Goal: Communication & Community: Answer question/provide support

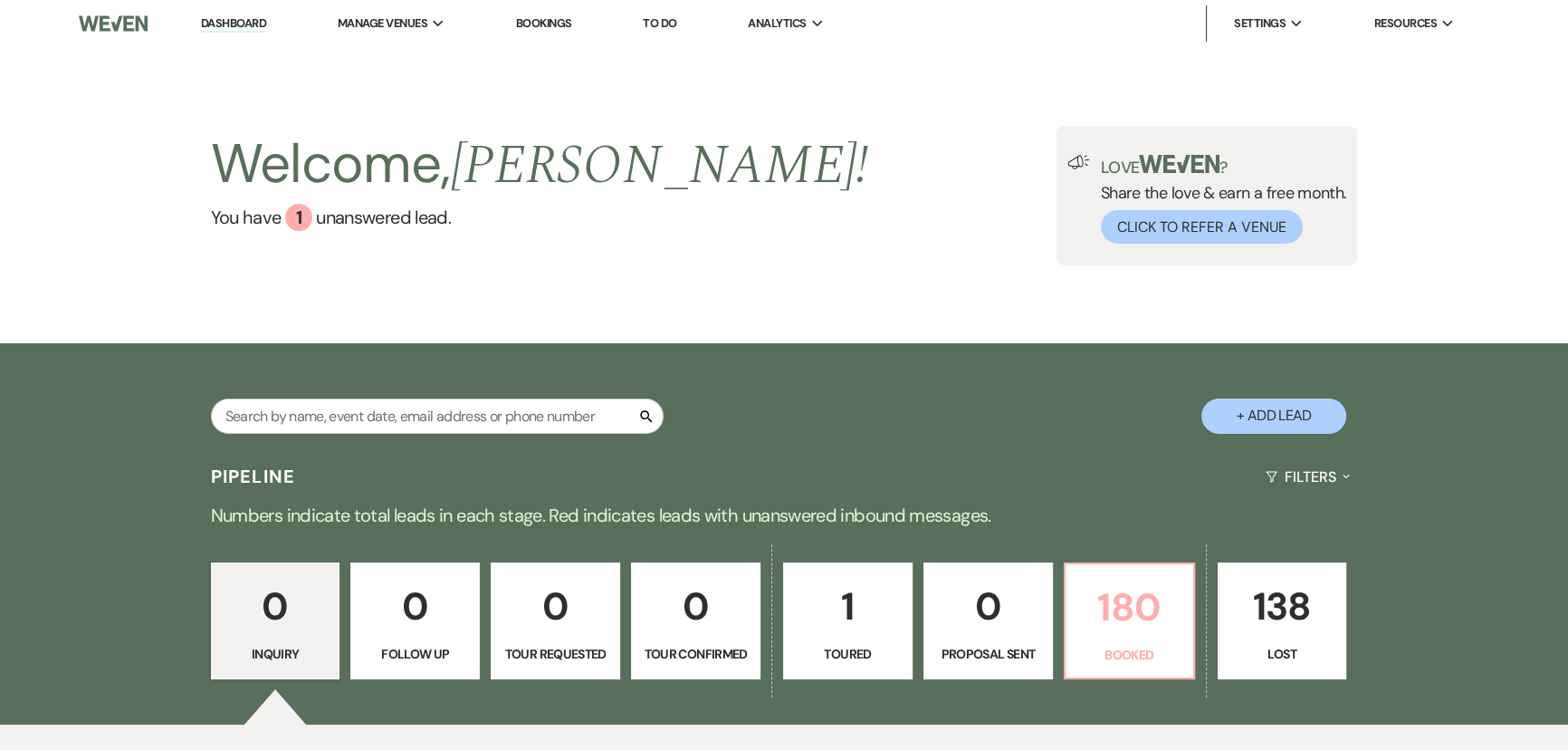
click at [1095, 603] on p "180" at bounding box center [1130, 607] width 106 height 61
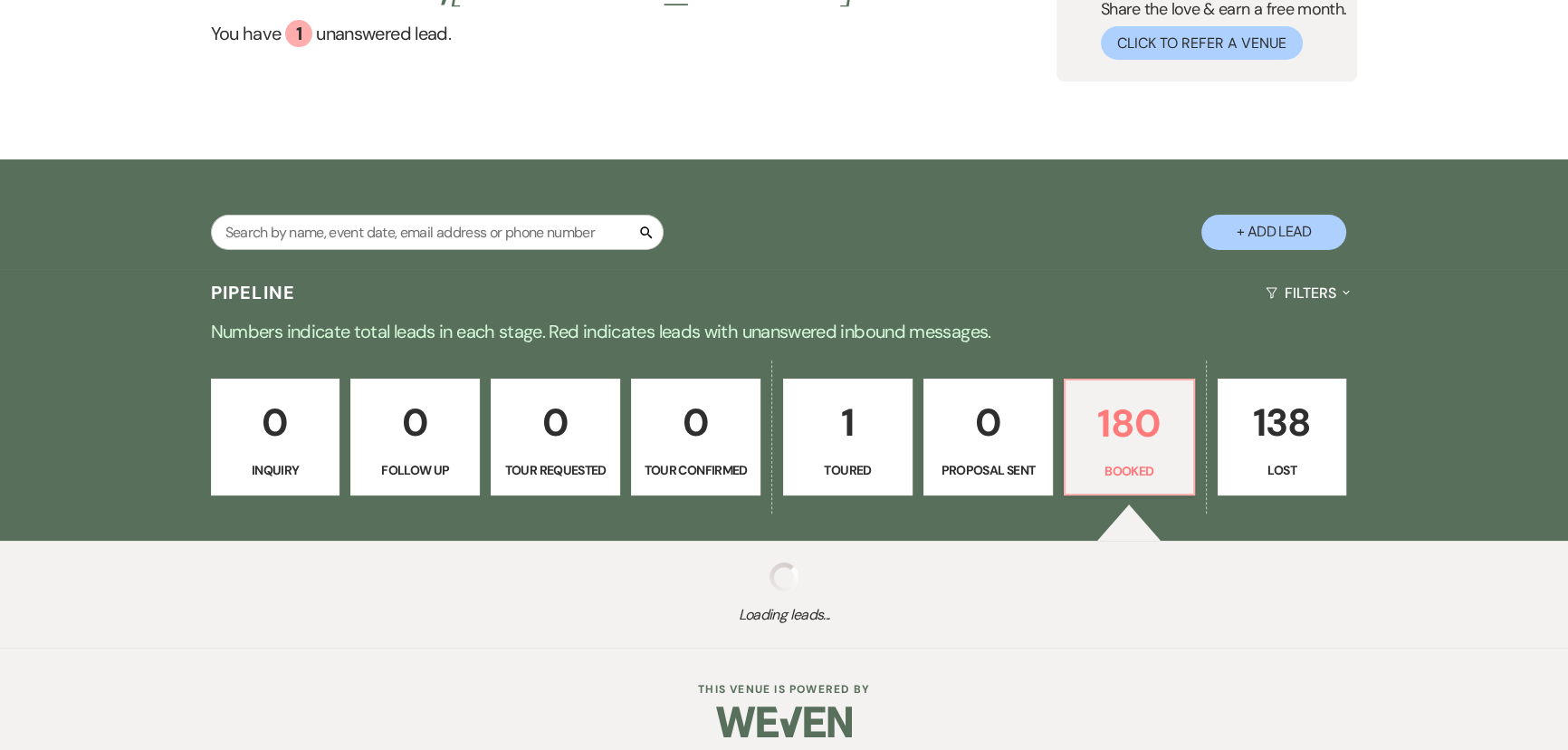
scroll to position [198, 0]
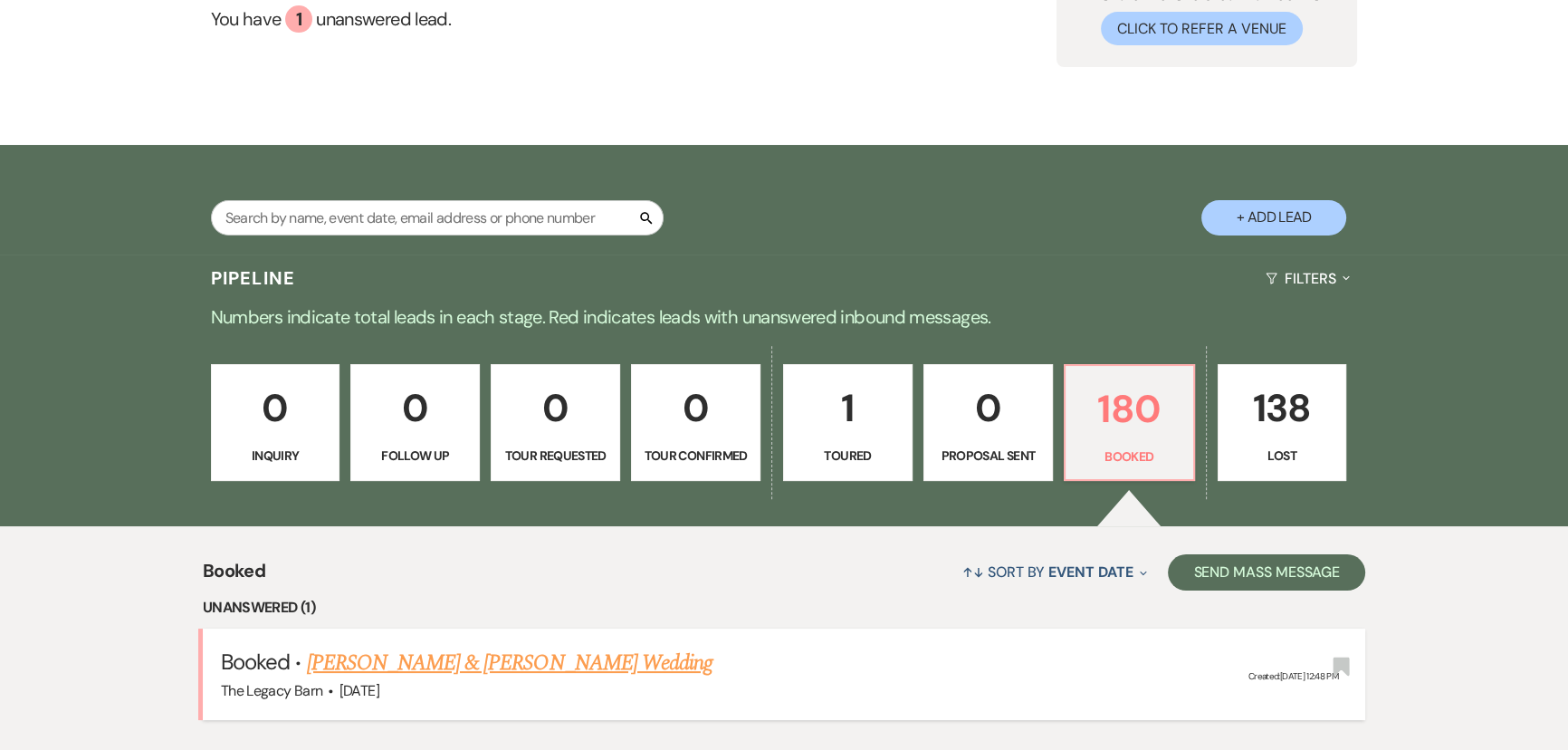
click at [481, 324] on p "Numbers indicate total leads in each stage. Red indicates leads with unanswered…" at bounding box center [784, 316] width 1304 height 29
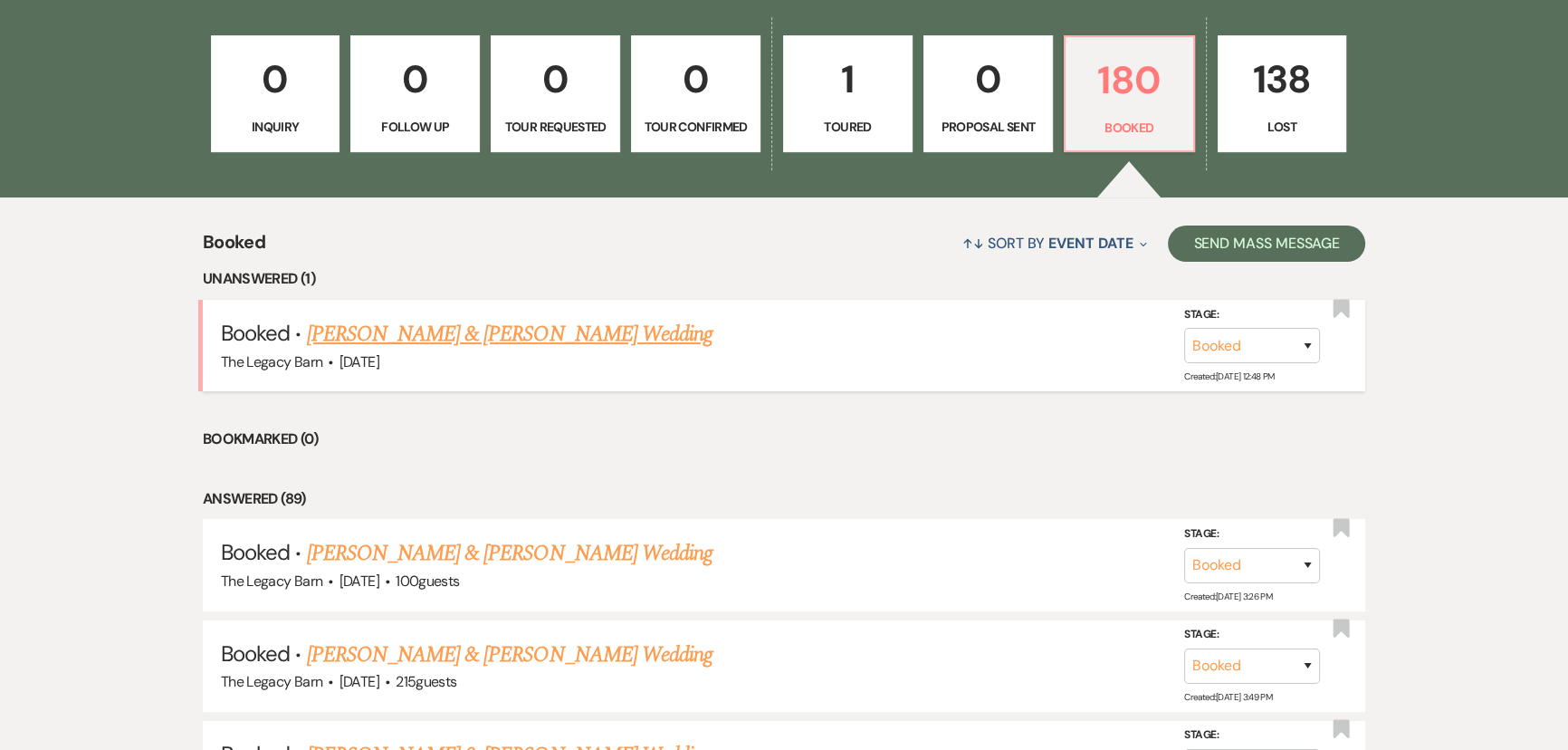
click at [431, 336] on link "[PERSON_NAME] & [PERSON_NAME] Wedding" at bounding box center [509, 333] width 406 height 33
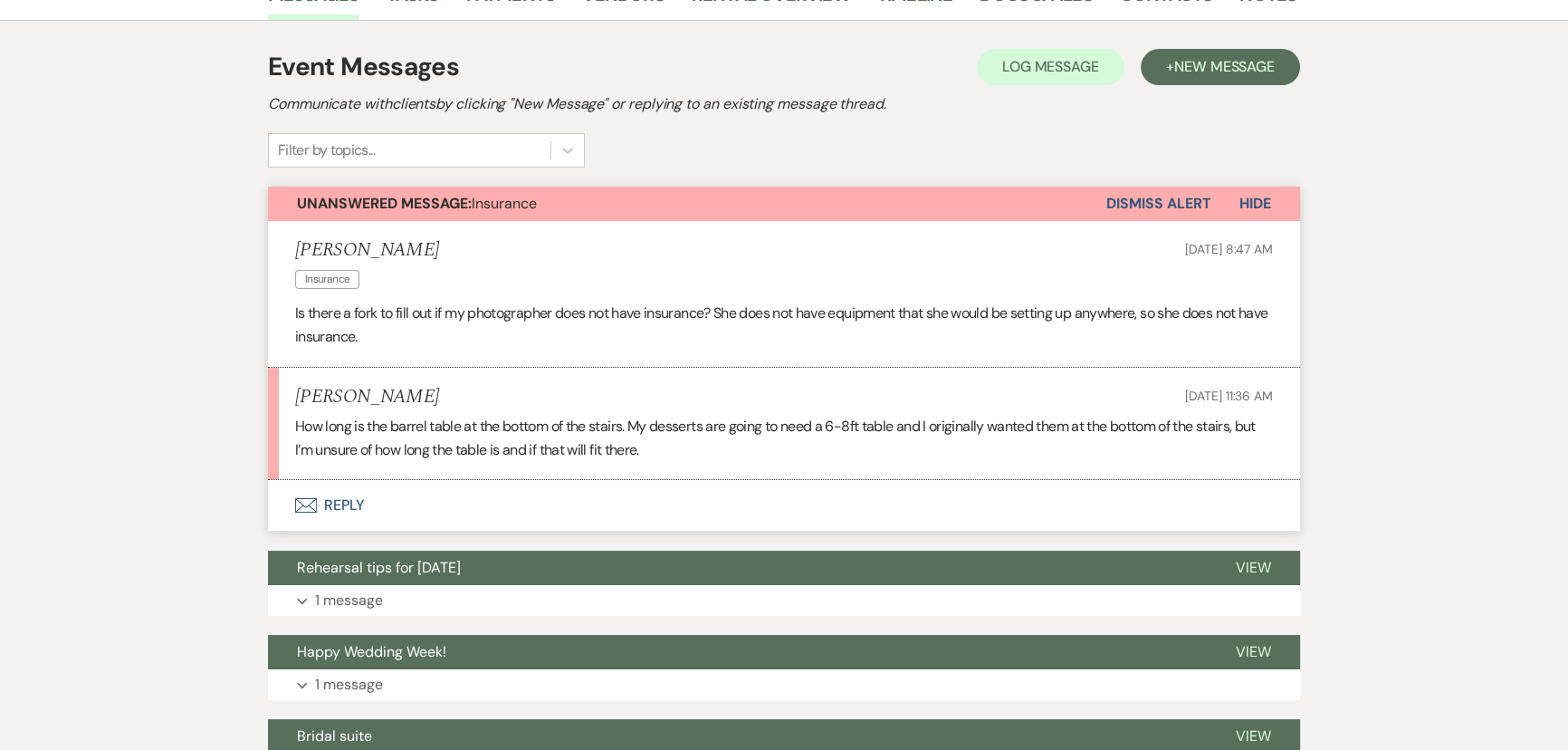
scroll to position [328, 0]
click at [340, 502] on button "Envelope Reply" at bounding box center [784, 506] width 1032 height 51
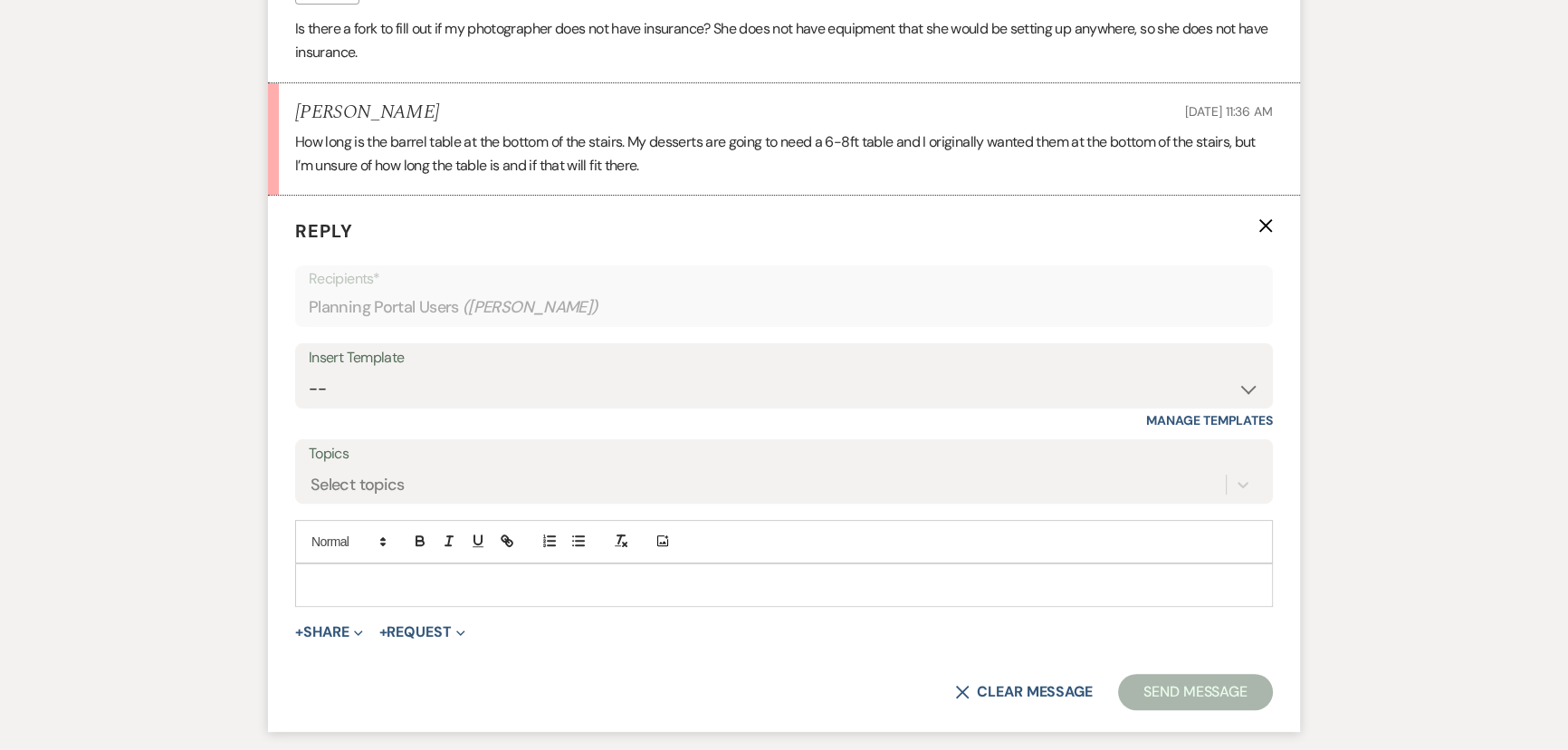
scroll to position [622, 0]
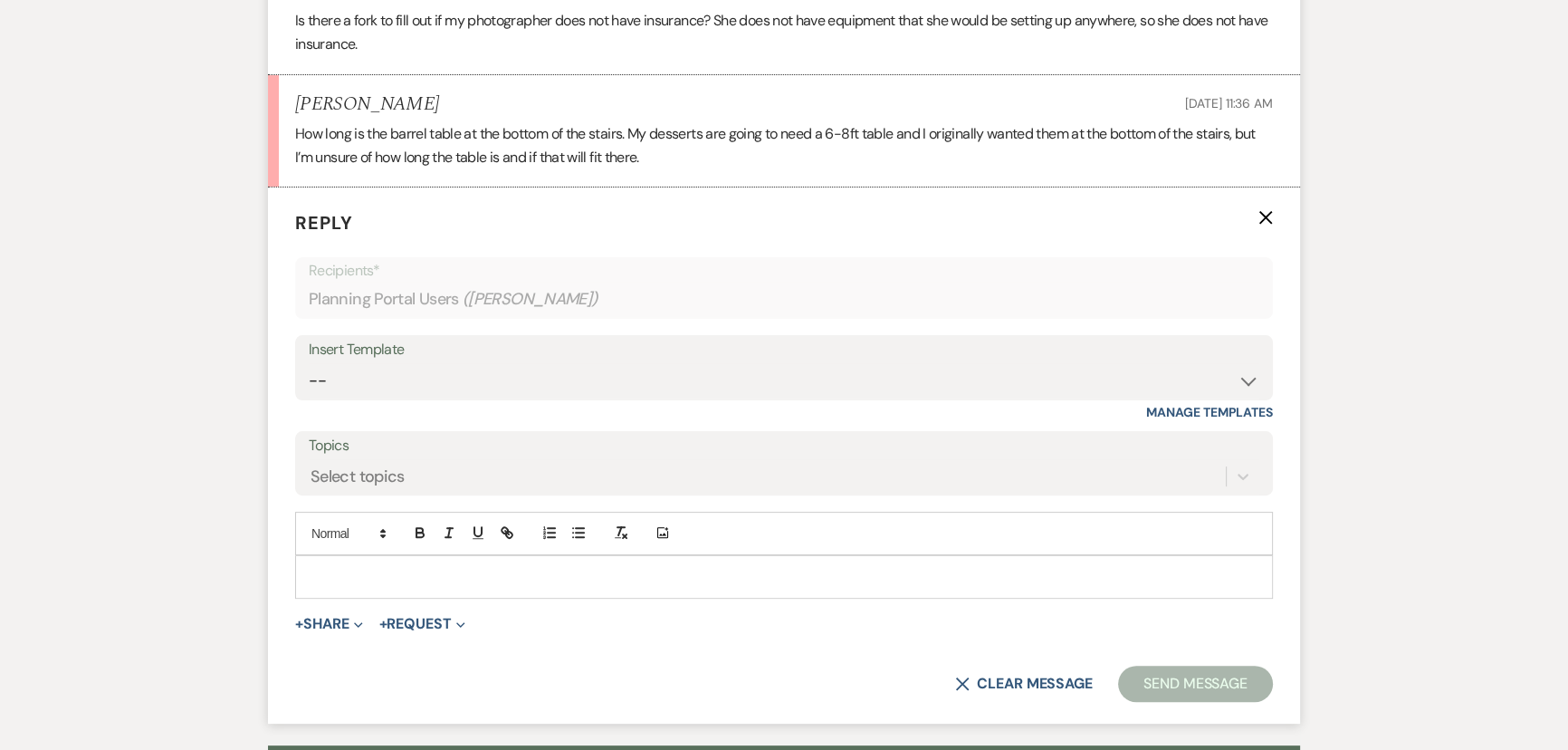
click at [343, 576] on p at bounding box center [784, 577] width 949 height 20
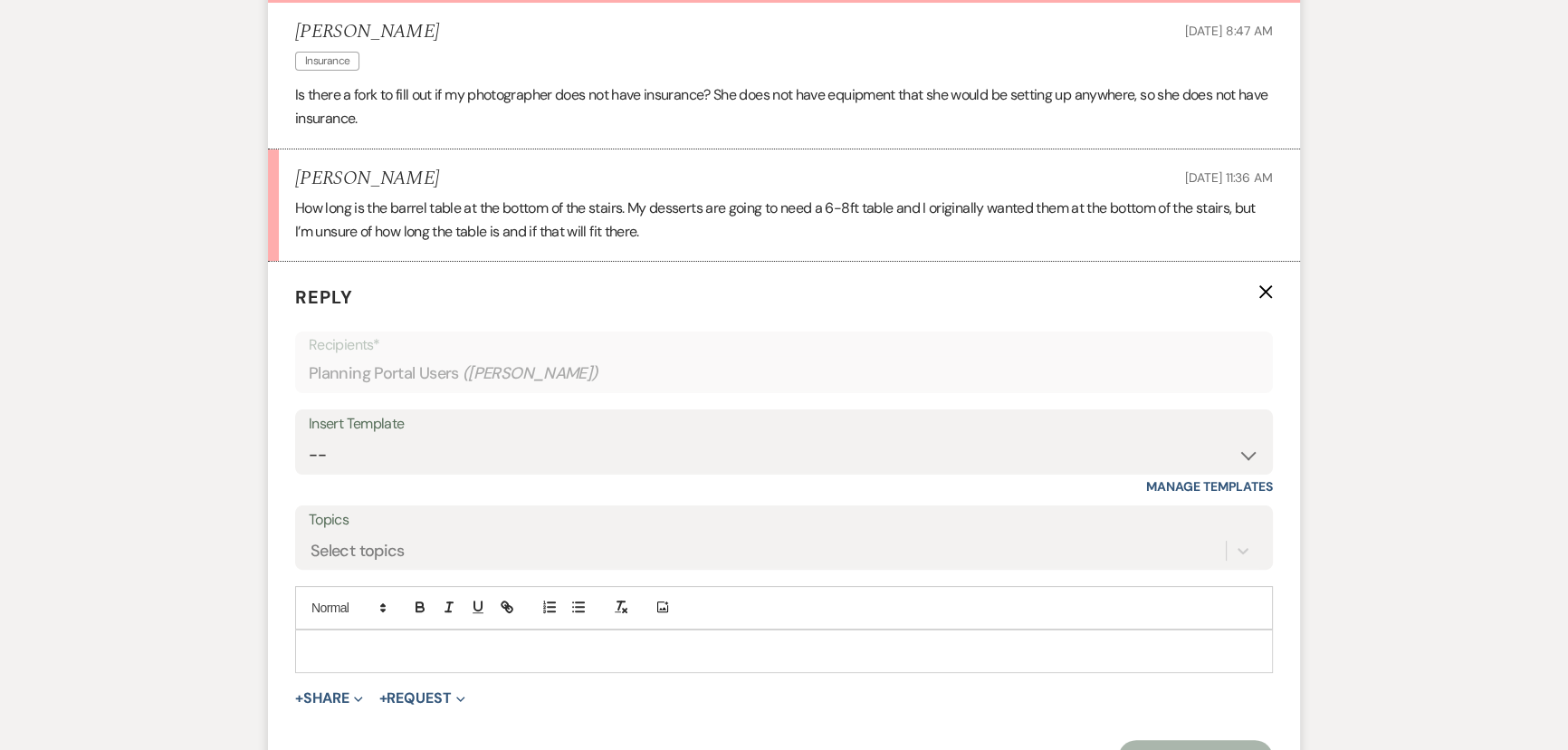
scroll to position [787, 0]
